Goal: Information Seeking & Learning: Find specific fact

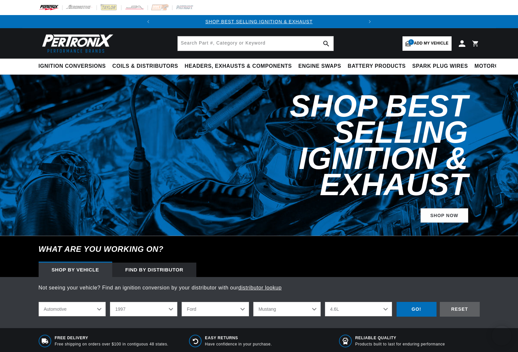
select select "1997"
select select "Ford"
select select "Mustang"
select select "4.6L"
click at [430, 42] on span "Add my vehicle" at bounding box center [431, 43] width 35 height 6
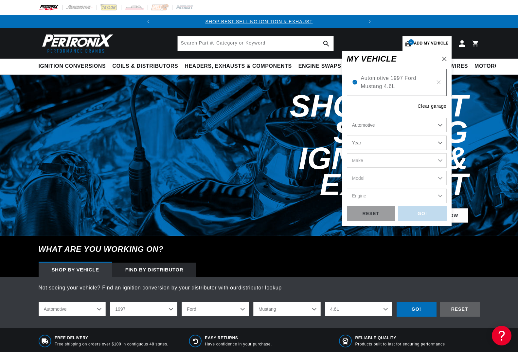
click at [469, 52] on header "BETTER SEARCH RESULTS Add your vehicle's year, make, and model to find parts be…" at bounding box center [259, 43] width 474 height 30
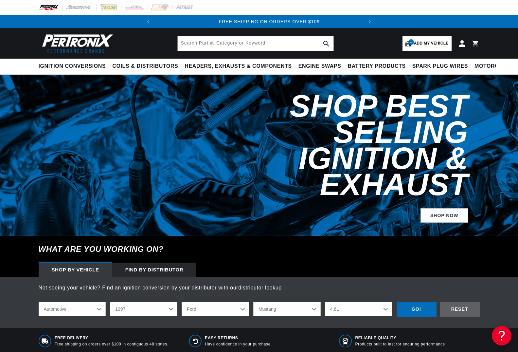
scroll to position [0, 199]
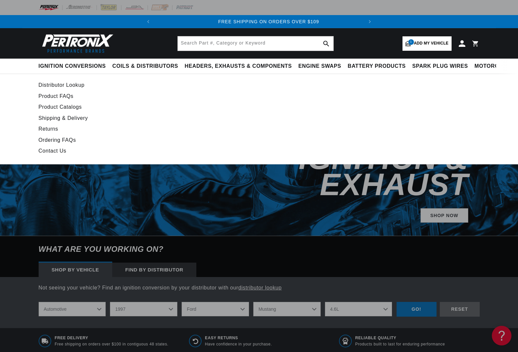
click at [51, 150] on link "Contact Us" at bounding box center [200, 150] width 322 height 9
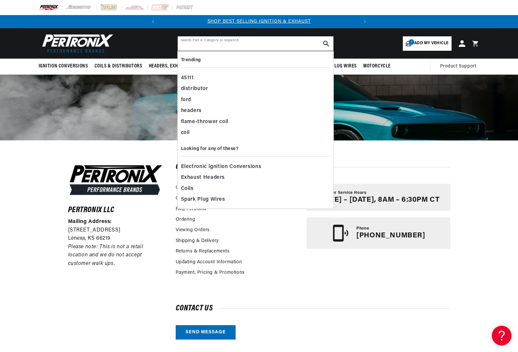
click at [218, 40] on input "text" at bounding box center [256, 43] width 156 height 14
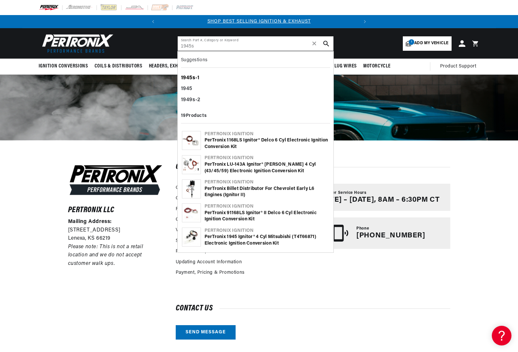
type input "1945s"
click at [188, 76] on b "1945s" at bounding box center [188, 77] width 14 height 5
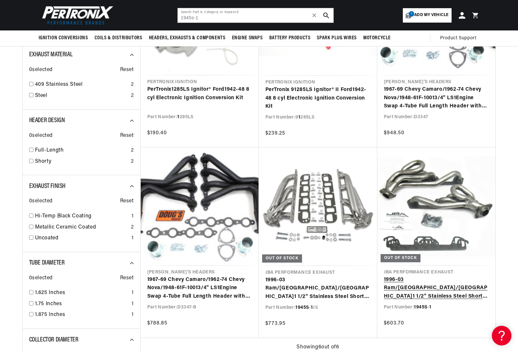
scroll to position [0, 199]
